Goal: Task Accomplishment & Management: Manage account settings

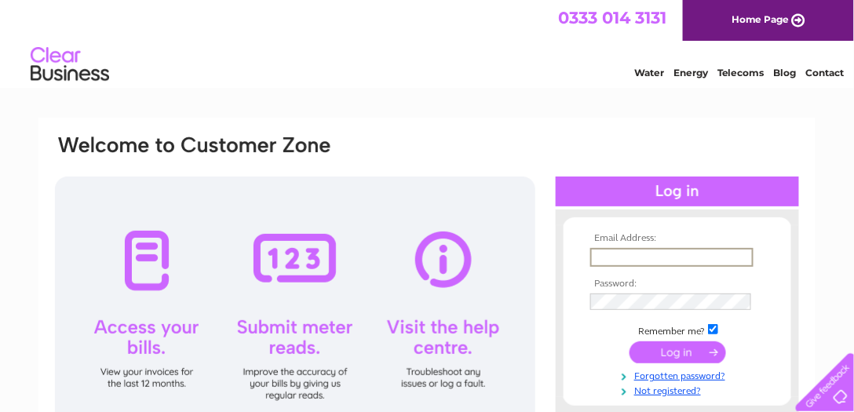
click at [604, 254] on input "text" at bounding box center [671, 257] width 163 height 19
type input "[EMAIL_ADDRESS][DOMAIN_NAME]"
click at [629, 341] on input "submit" at bounding box center [677, 352] width 97 height 22
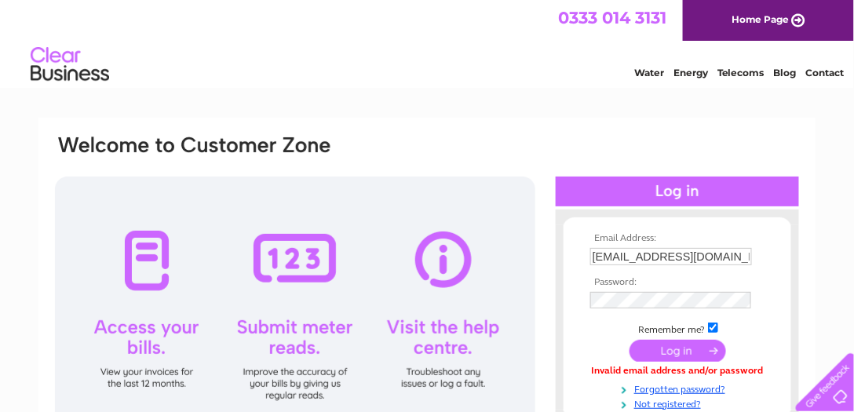
click at [656, 352] on input "submit" at bounding box center [677, 351] width 97 height 22
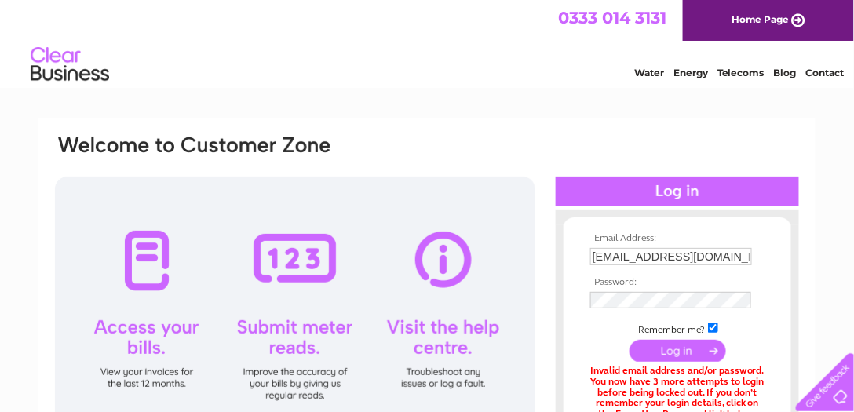
scroll to position [134, 0]
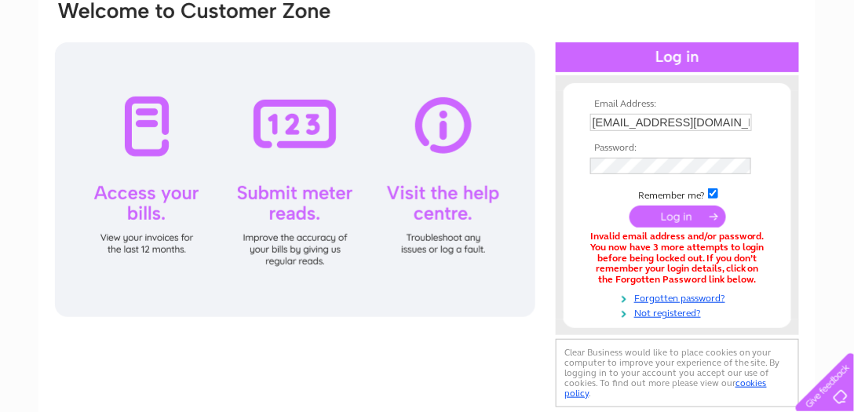
click at [661, 217] on input "submit" at bounding box center [677, 217] width 97 height 22
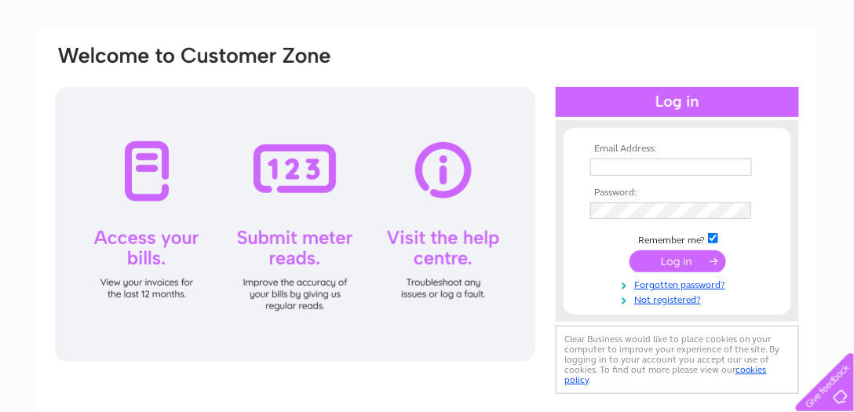
scroll to position [134, 0]
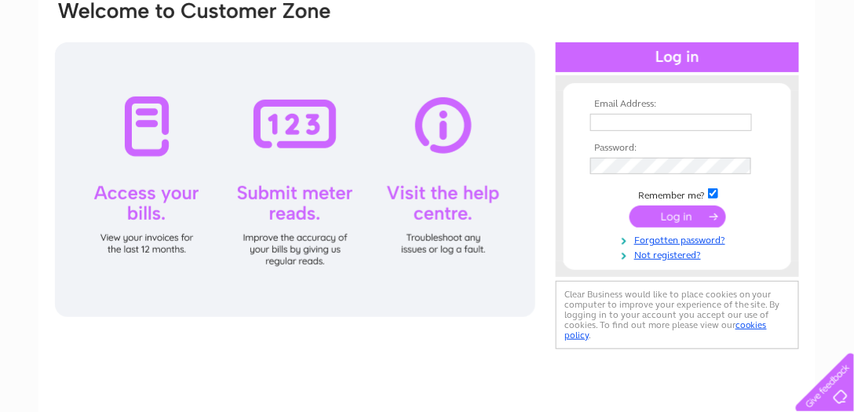
click at [151, 133] on div at bounding box center [295, 179] width 480 height 275
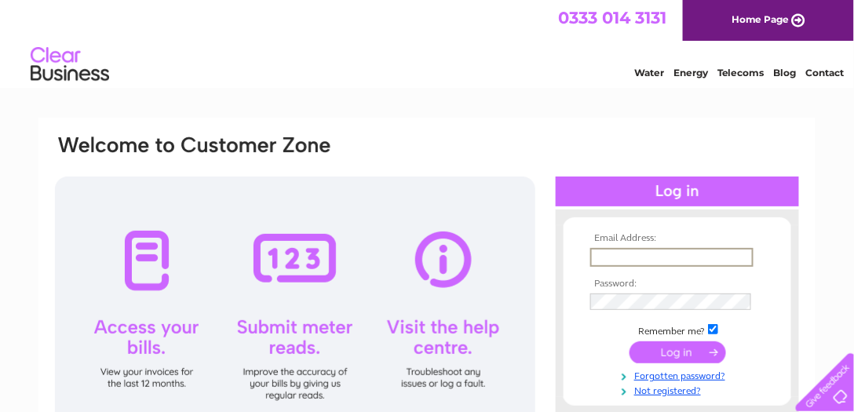
click at [620, 255] on input "text" at bounding box center [671, 257] width 163 height 19
type input "[EMAIL_ADDRESS][DOMAIN_NAME]"
click at [716, 328] on input "checkbox" at bounding box center [713, 330] width 10 height 10
checkbox input "false"
click at [687, 349] on input "submit" at bounding box center [677, 351] width 97 height 22
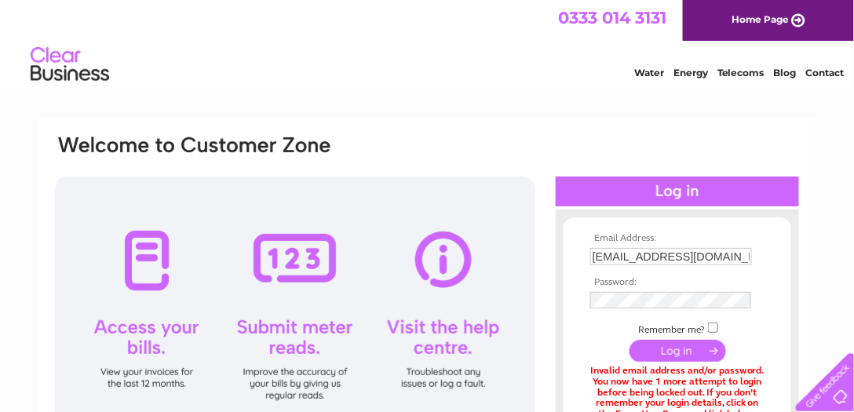
scroll to position [89, 0]
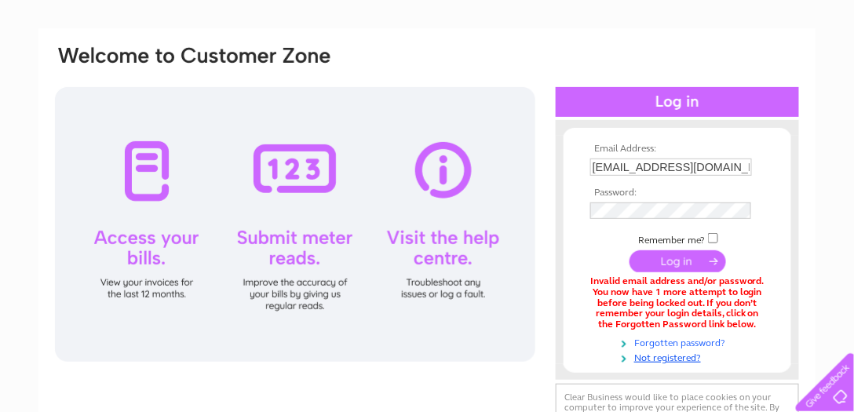
click at [653, 345] on link "Forgotten password?" at bounding box center [679, 341] width 178 height 15
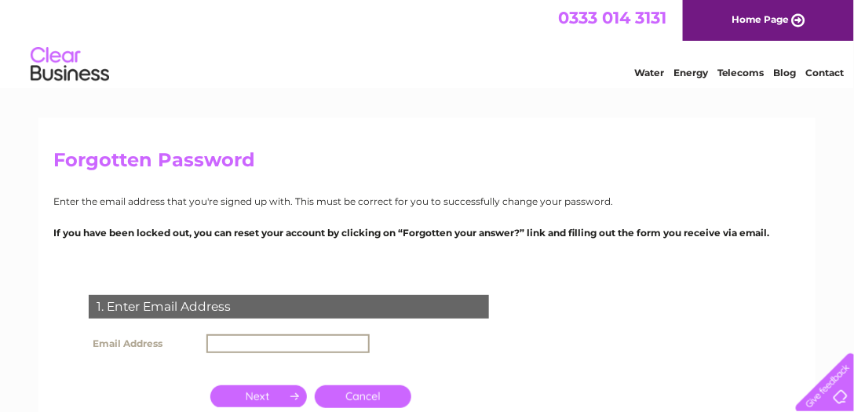
click at [212, 338] on input "text" at bounding box center [287, 343] width 163 height 19
type input "[EMAIL_ADDRESS][DOMAIN_NAME]"
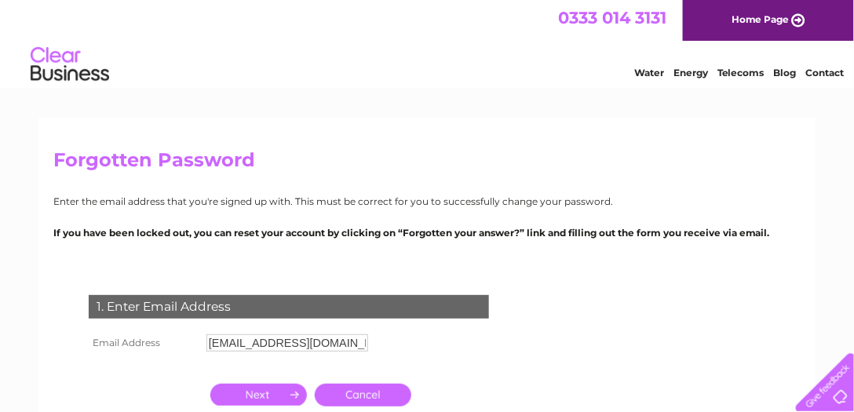
click at [252, 396] on input "button" at bounding box center [258, 395] width 97 height 22
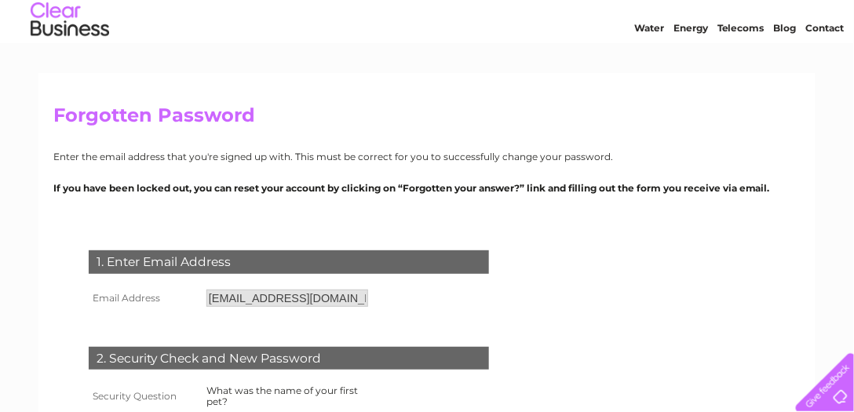
scroll to position [134, 0]
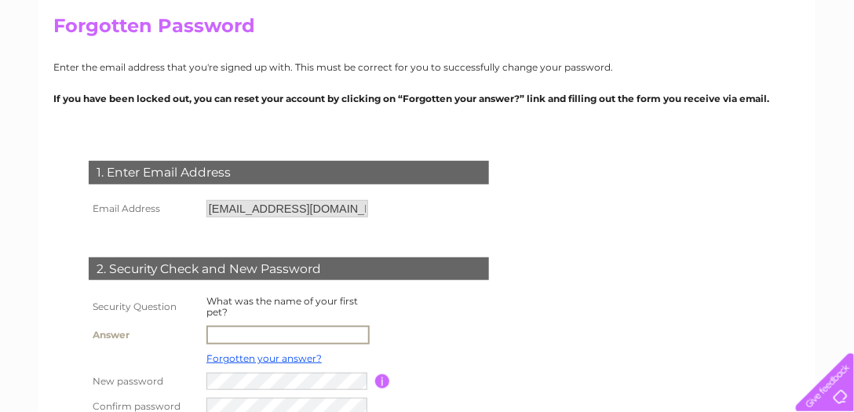
click at [214, 333] on input "text" at bounding box center [287, 335] width 163 height 19
type input "m"
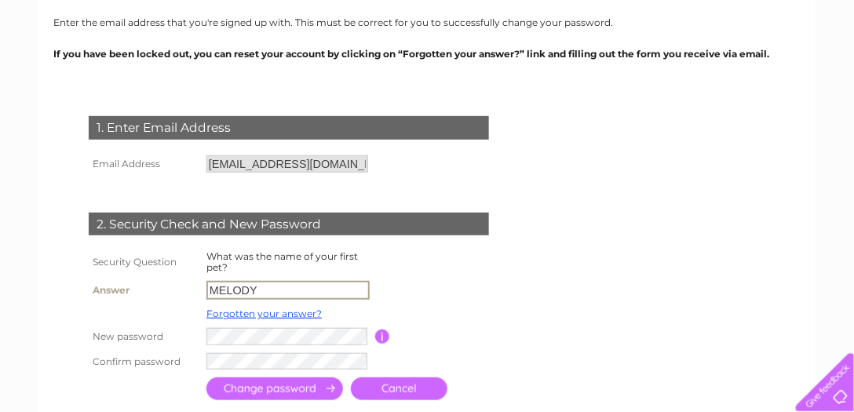
type input "MELODY"
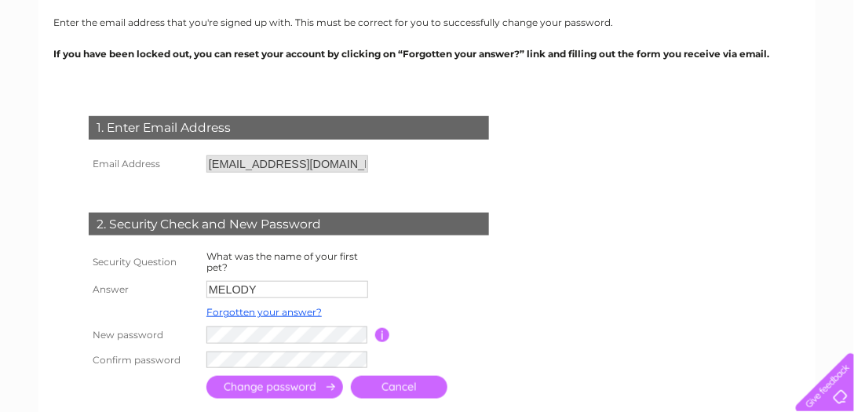
click at [301, 386] on input "submit" at bounding box center [274, 387] width 137 height 23
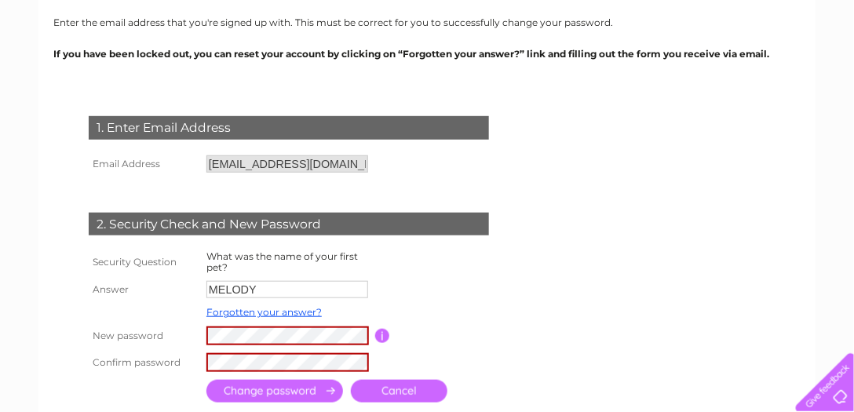
scroll to position [268, 0]
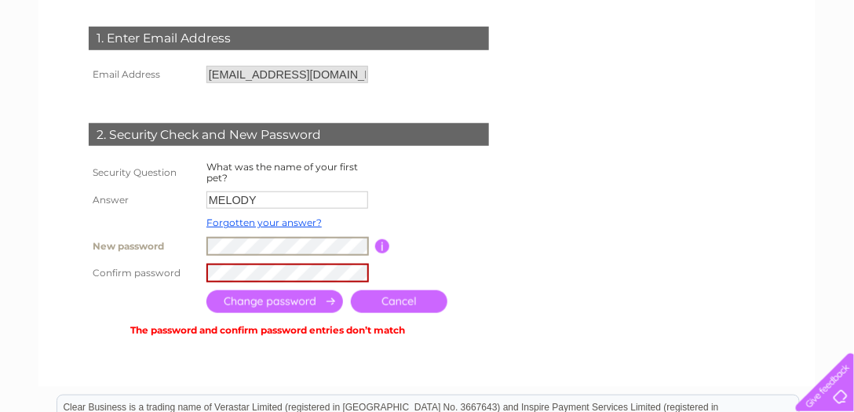
click at [184, 240] on tr "New password Password must be at least 6 characters long" at bounding box center [308, 246] width 446 height 27
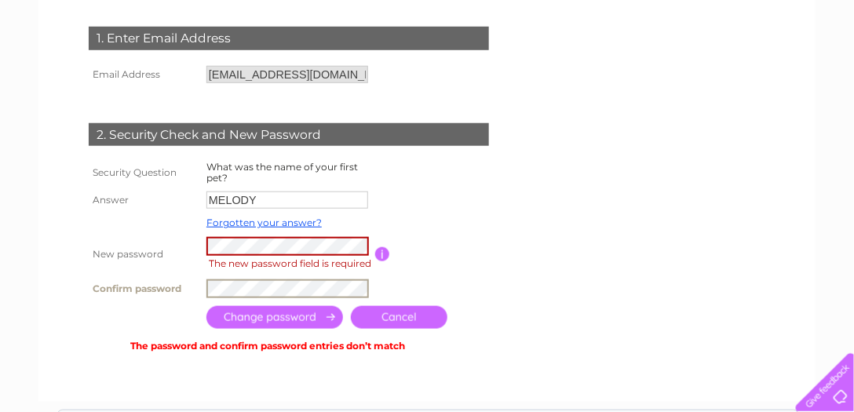
click at [180, 290] on tr "Confirm password" at bounding box center [308, 288] width 446 height 27
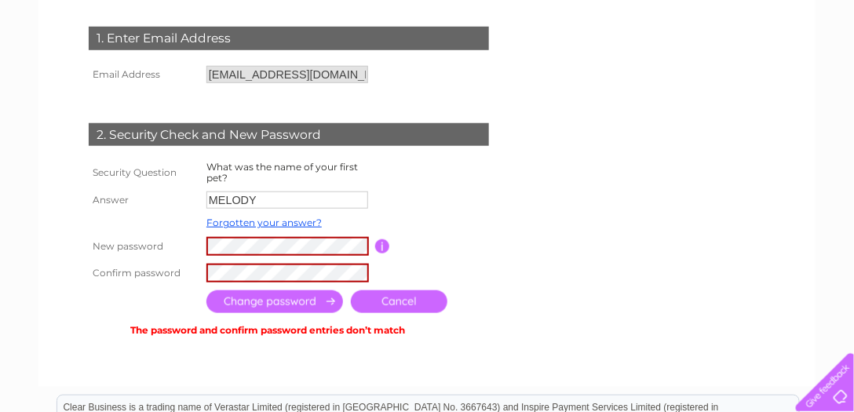
click at [267, 298] on input "submit" at bounding box center [274, 301] width 137 height 23
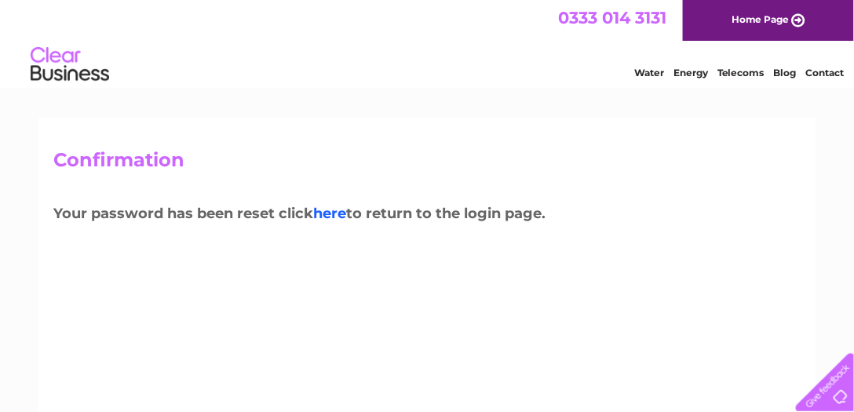
click at [335, 213] on link "here" at bounding box center [329, 213] width 33 height 17
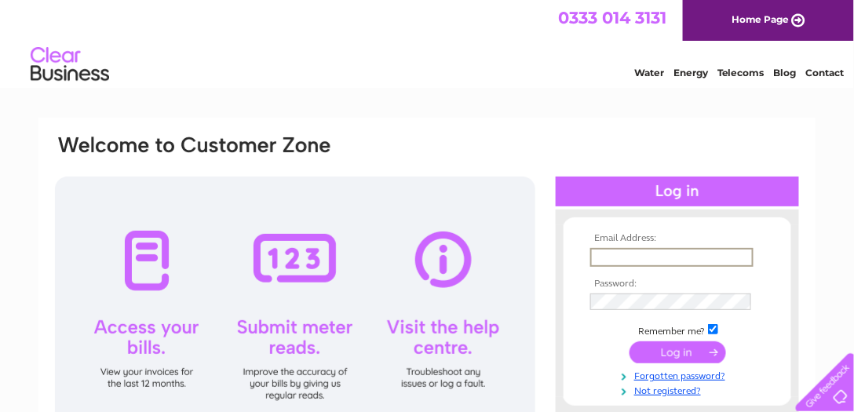
click at [596, 254] on input "text" at bounding box center [671, 257] width 163 height 19
type input "[EMAIL_ADDRESS][DOMAIN_NAME]"
click at [664, 355] on input "submit" at bounding box center [677, 351] width 97 height 22
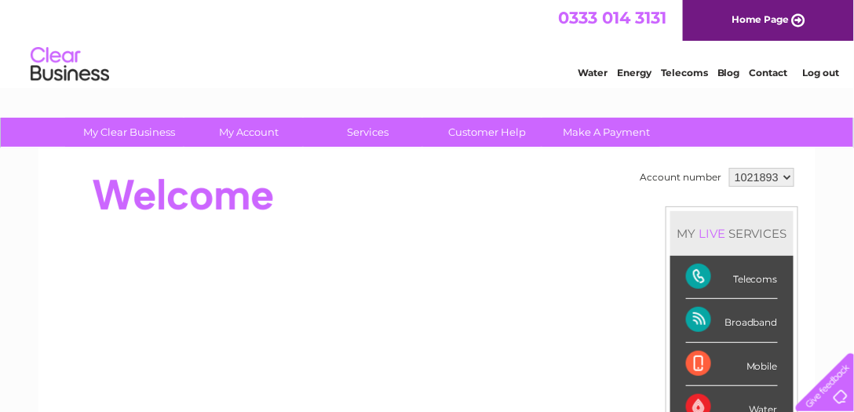
click at [695, 272] on div "Telecoms" at bounding box center [732, 277] width 92 height 43
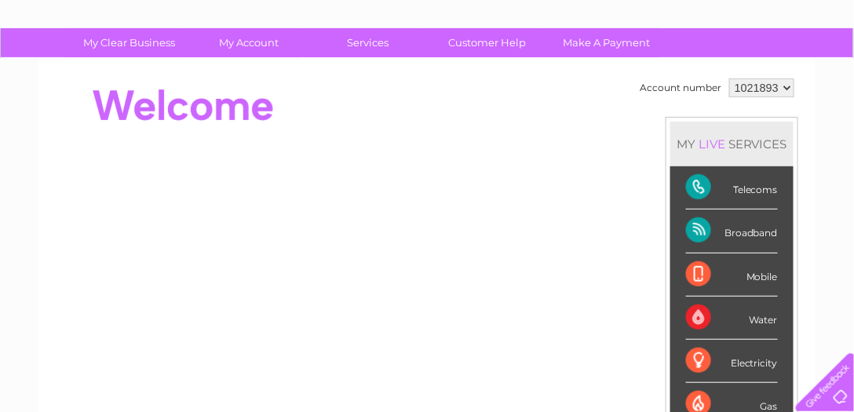
scroll to position [224, 0]
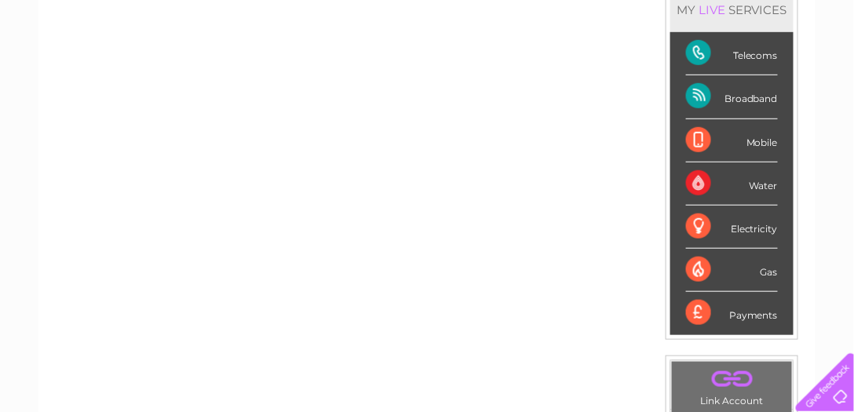
click at [730, 54] on div "Telecoms" at bounding box center [732, 53] width 92 height 43
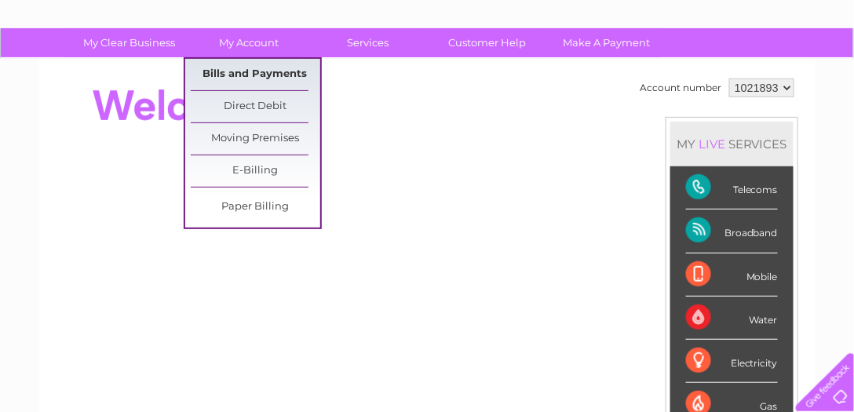
click at [236, 76] on link "Bills and Payments" at bounding box center [255, 74] width 129 height 31
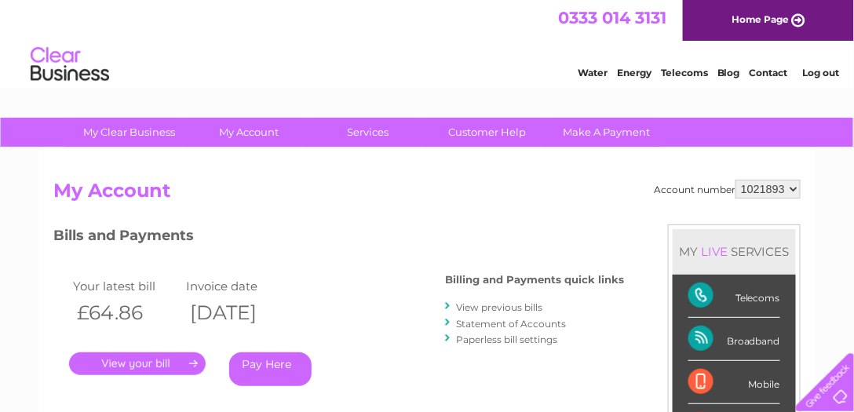
click at [460, 308] on link "View previous bills" at bounding box center [499, 307] width 86 height 12
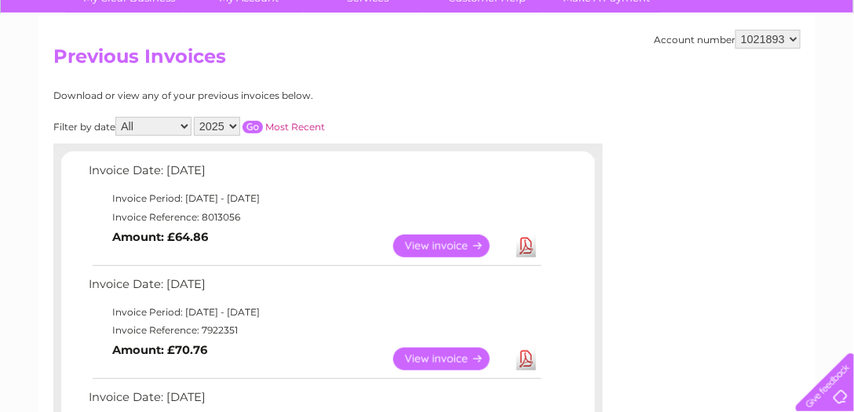
scroll to position [179, 0]
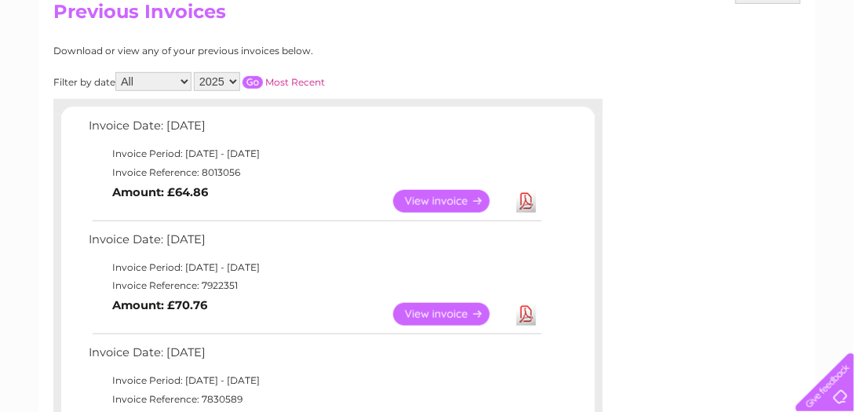
click at [435, 309] on link "View" at bounding box center [450, 314] width 115 height 23
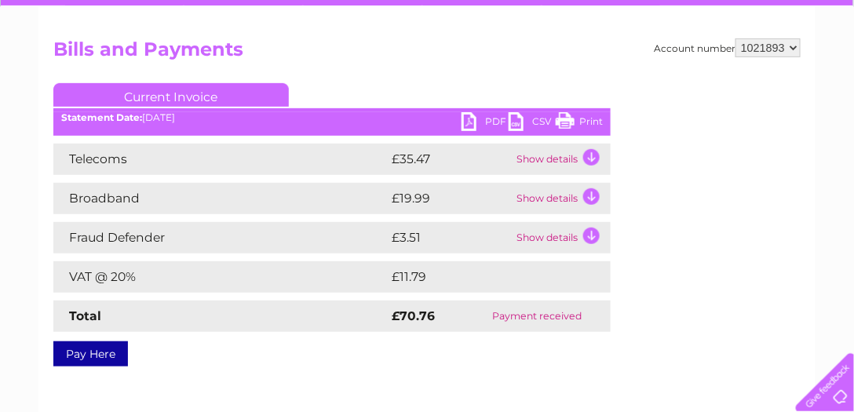
scroll to position [97, 0]
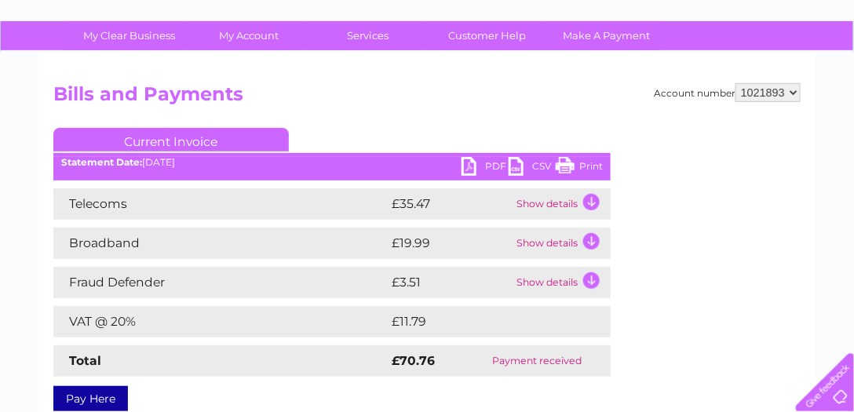
click at [571, 165] on link "Print" at bounding box center [579, 168] width 47 height 23
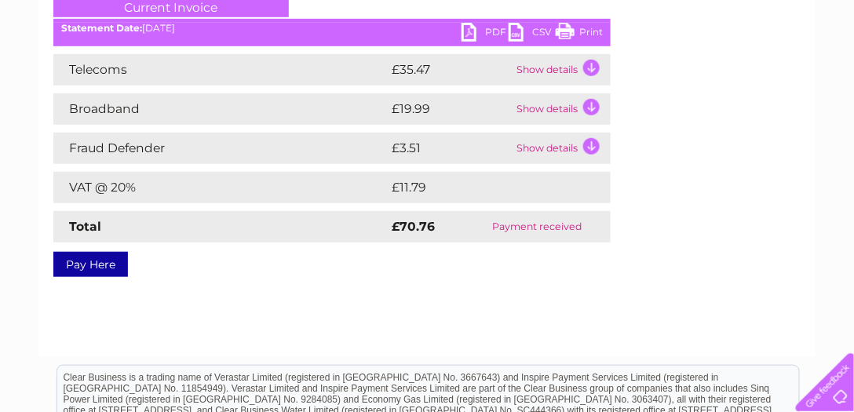
scroll to position [6, 0]
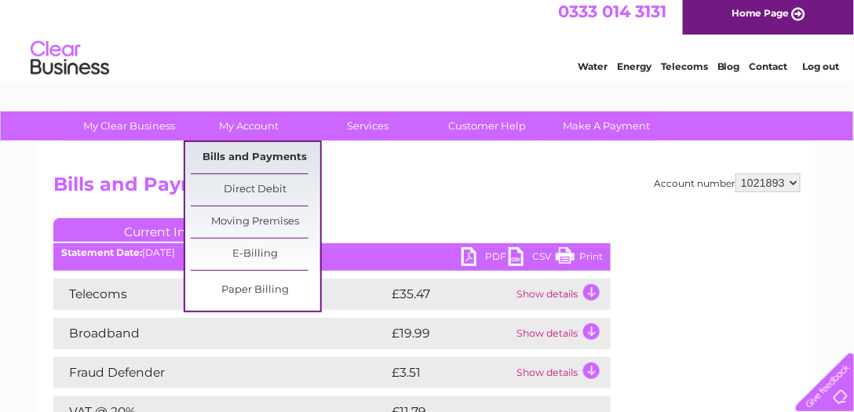
click at [242, 151] on link "Bills and Payments" at bounding box center [255, 157] width 129 height 31
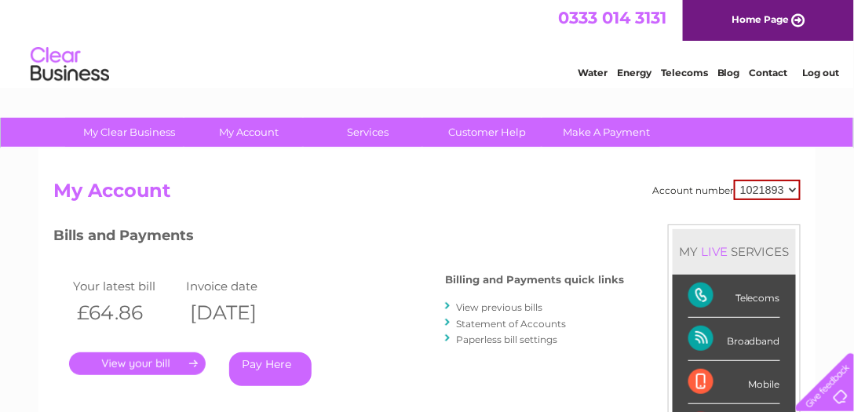
click at [819, 71] on link "Log out" at bounding box center [820, 73] width 37 height 12
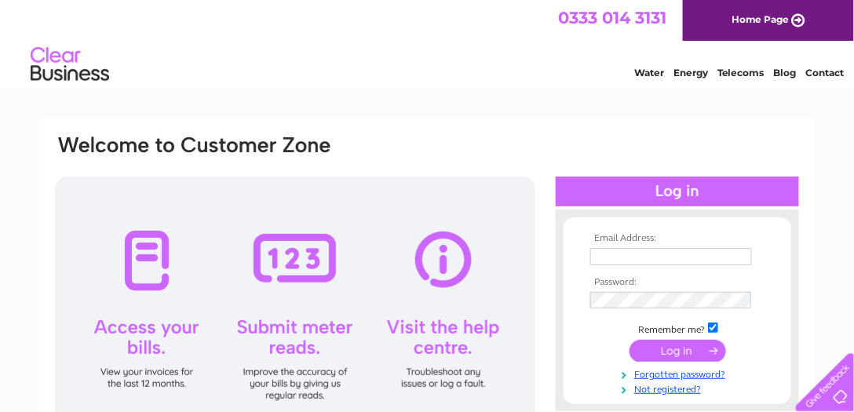
click at [797, 17] on link "Home Page" at bounding box center [768, 20] width 171 height 41
